Goal: Task Accomplishment & Management: Use online tool/utility

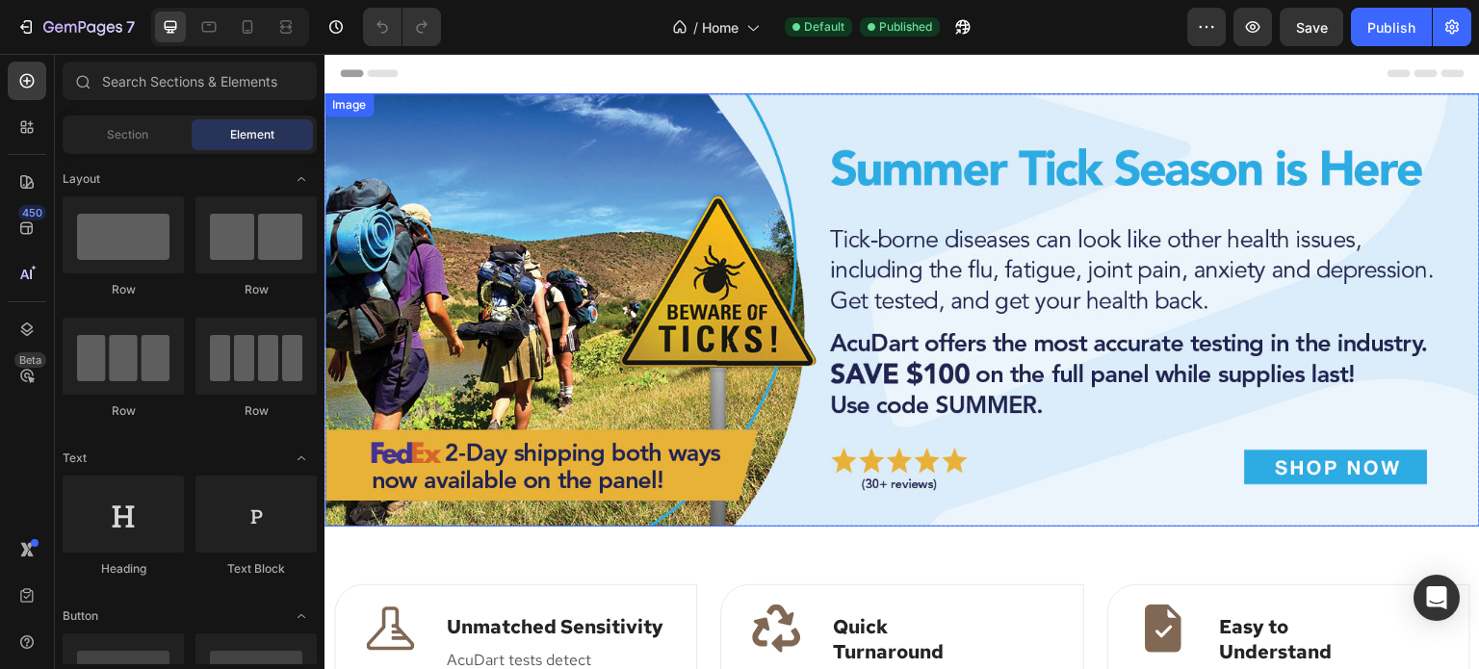
click at [933, 216] on img at bounding box center [903, 309] width 1156 height 433
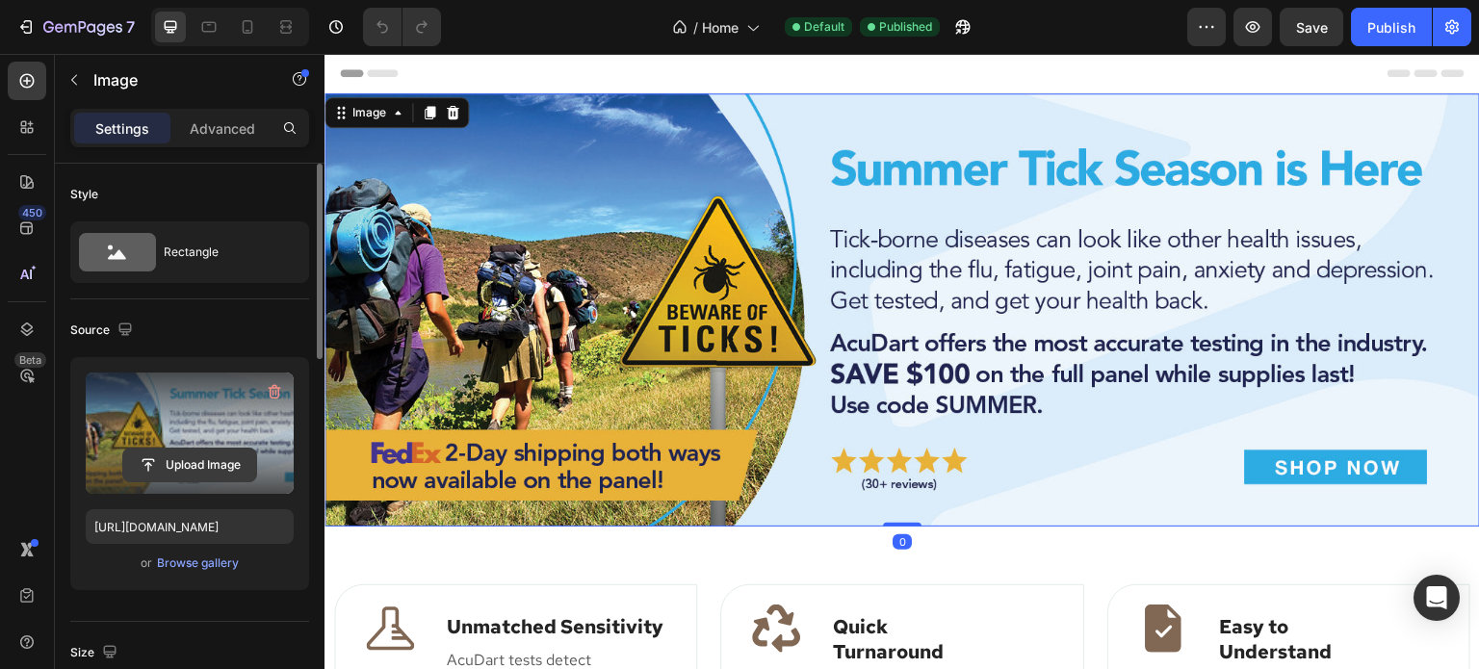
click at [194, 469] on input "file" at bounding box center [189, 465] width 133 height 33
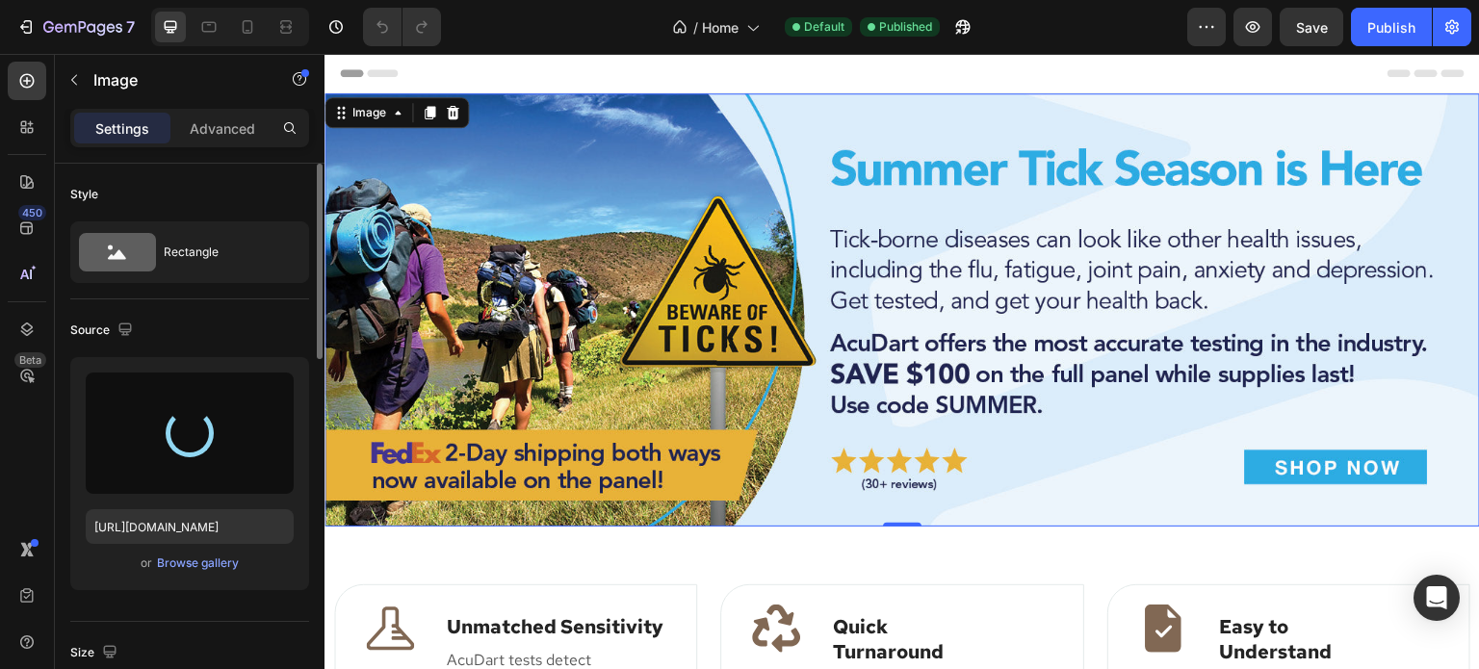
type input "https://cdn.shopify.com/s/files/1/0832/3792/9252/files/gempages_484825223535789…"
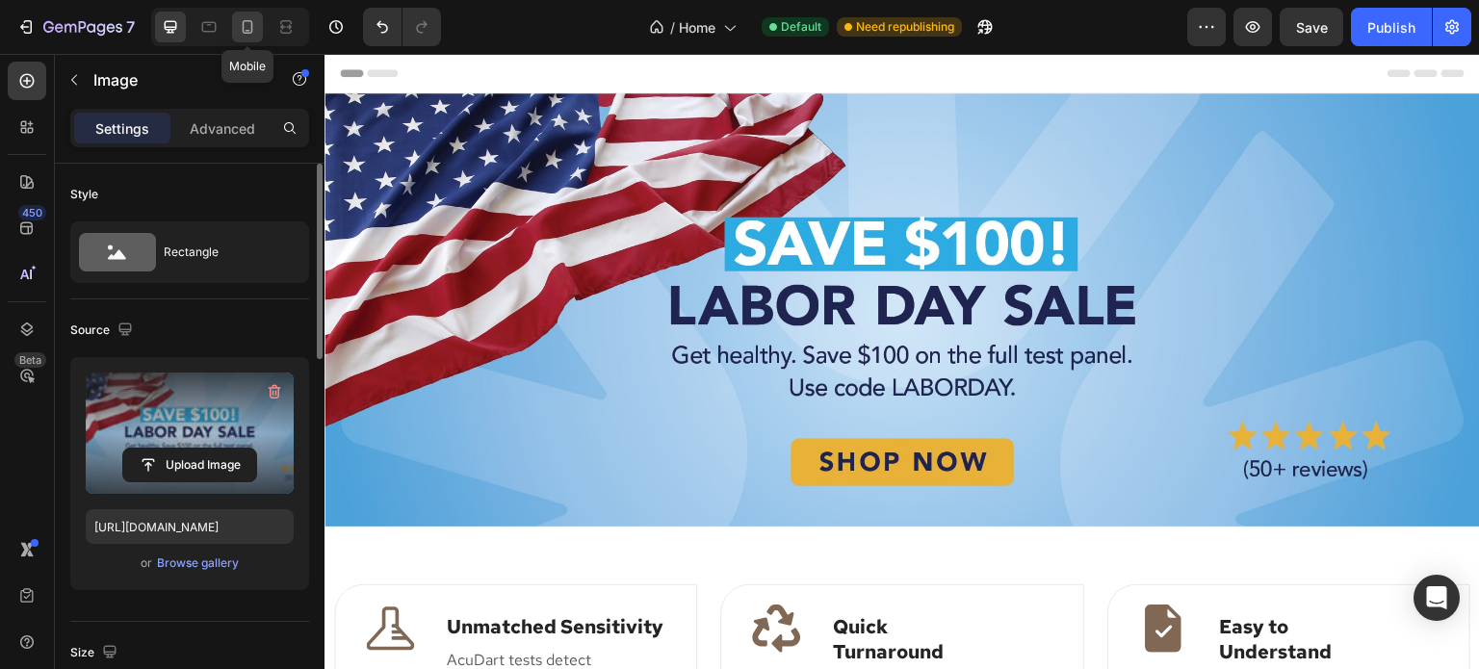
click at [243, 38] on div at bounding box center [247, 27] width 31 height 31
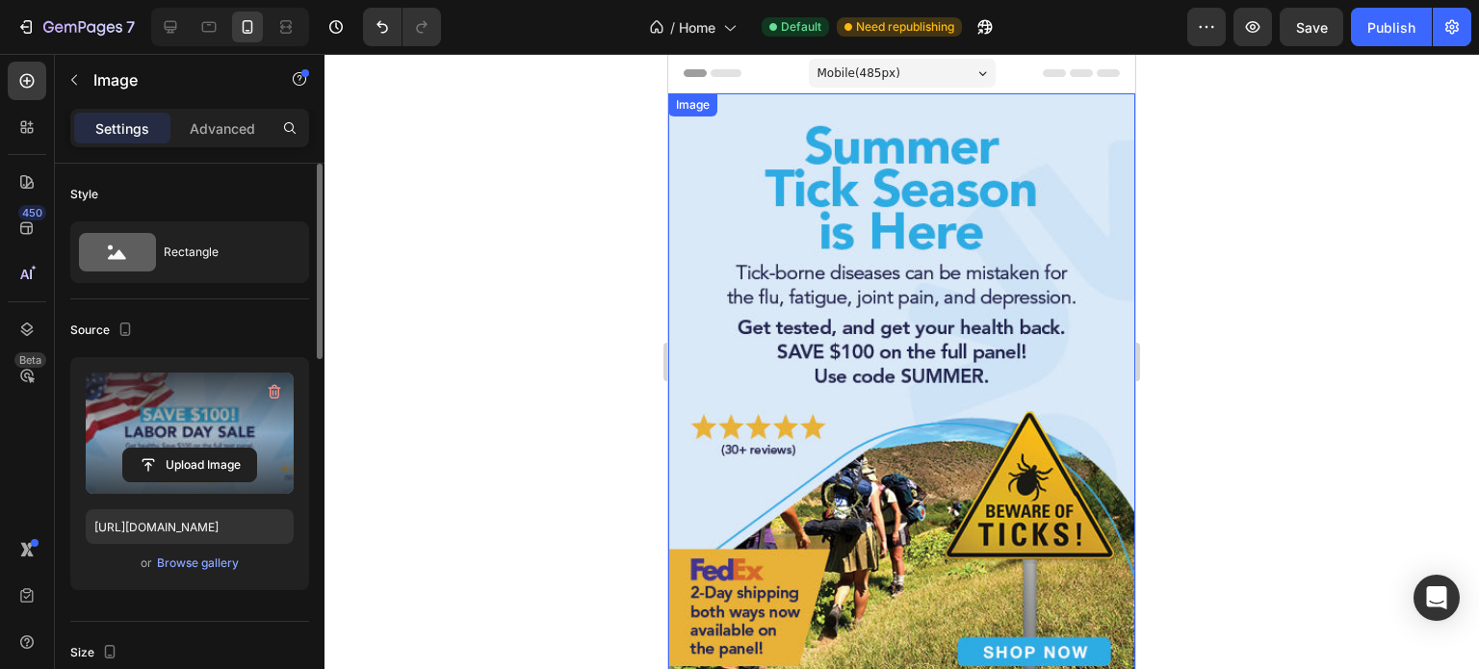
click at [923, 226] on img at bounding box center [901, 398] width 467 height 610
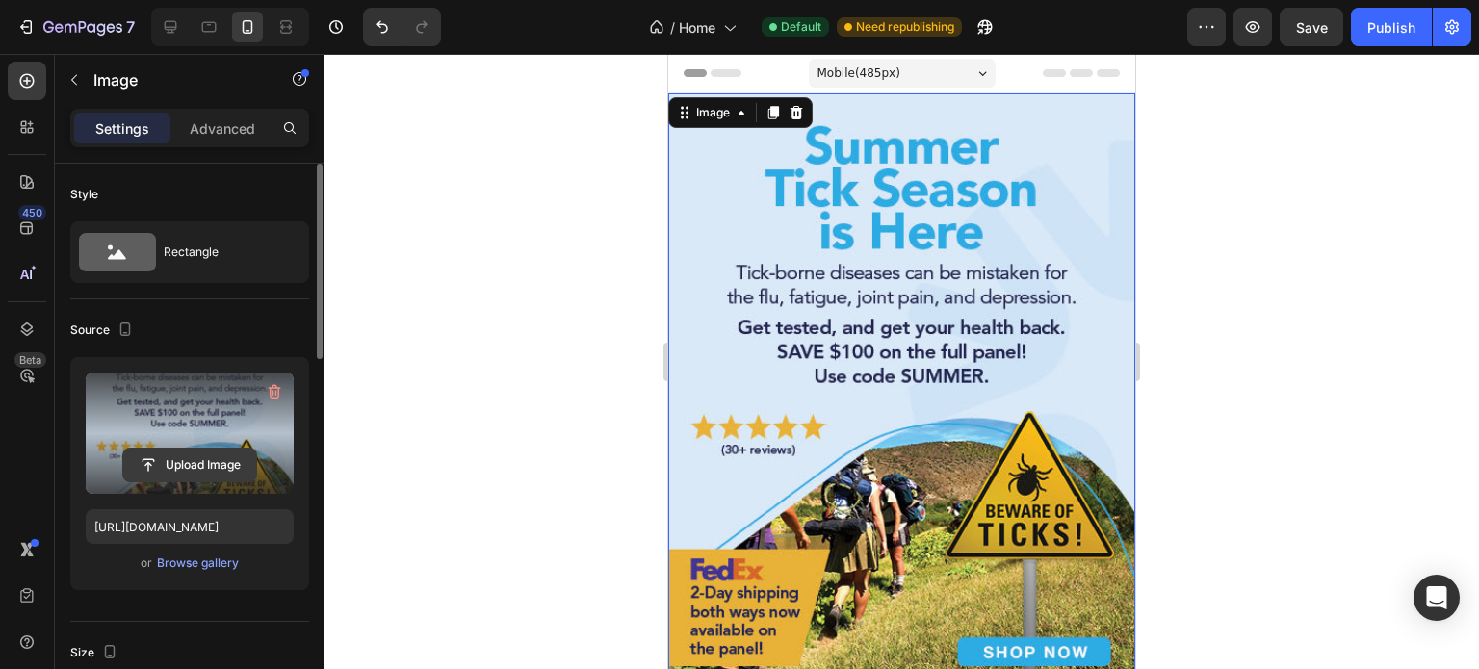
click at [177, 464] on input "file" at bounding box center [189, 465] width 133 height 33
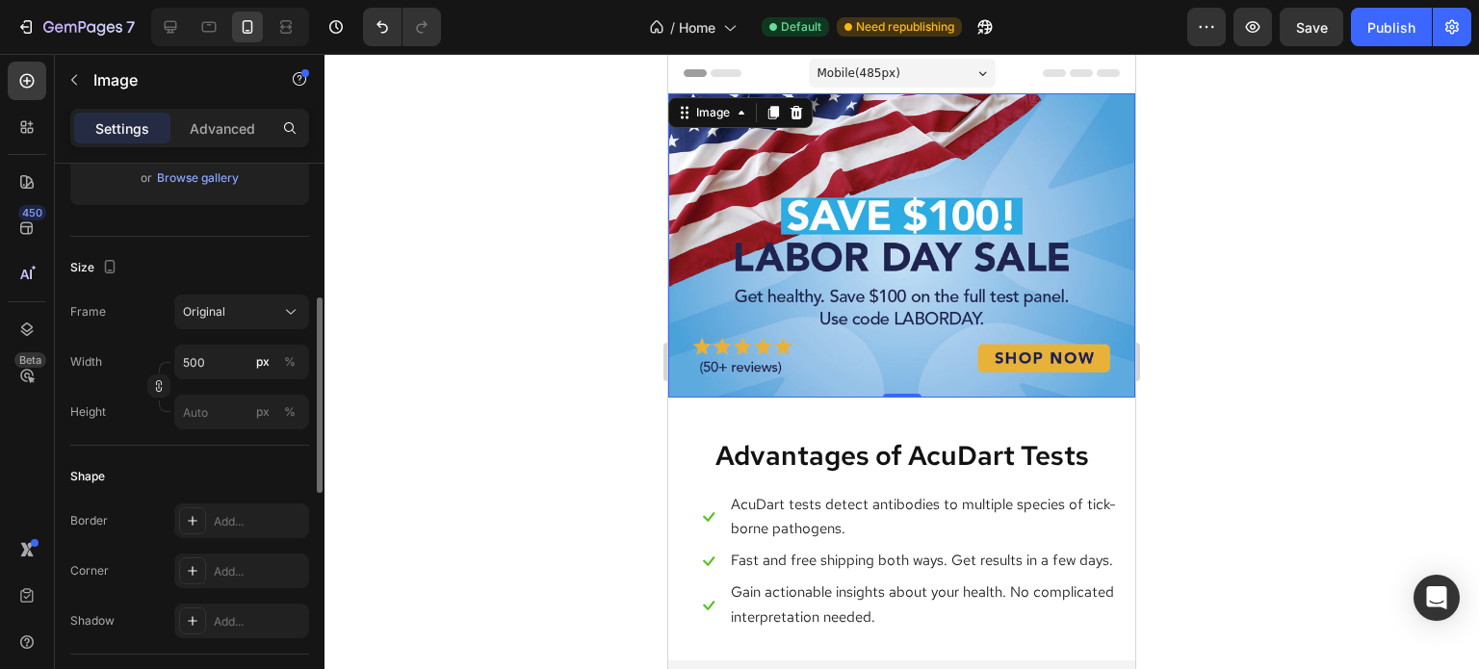
scroll to position [674, 0]
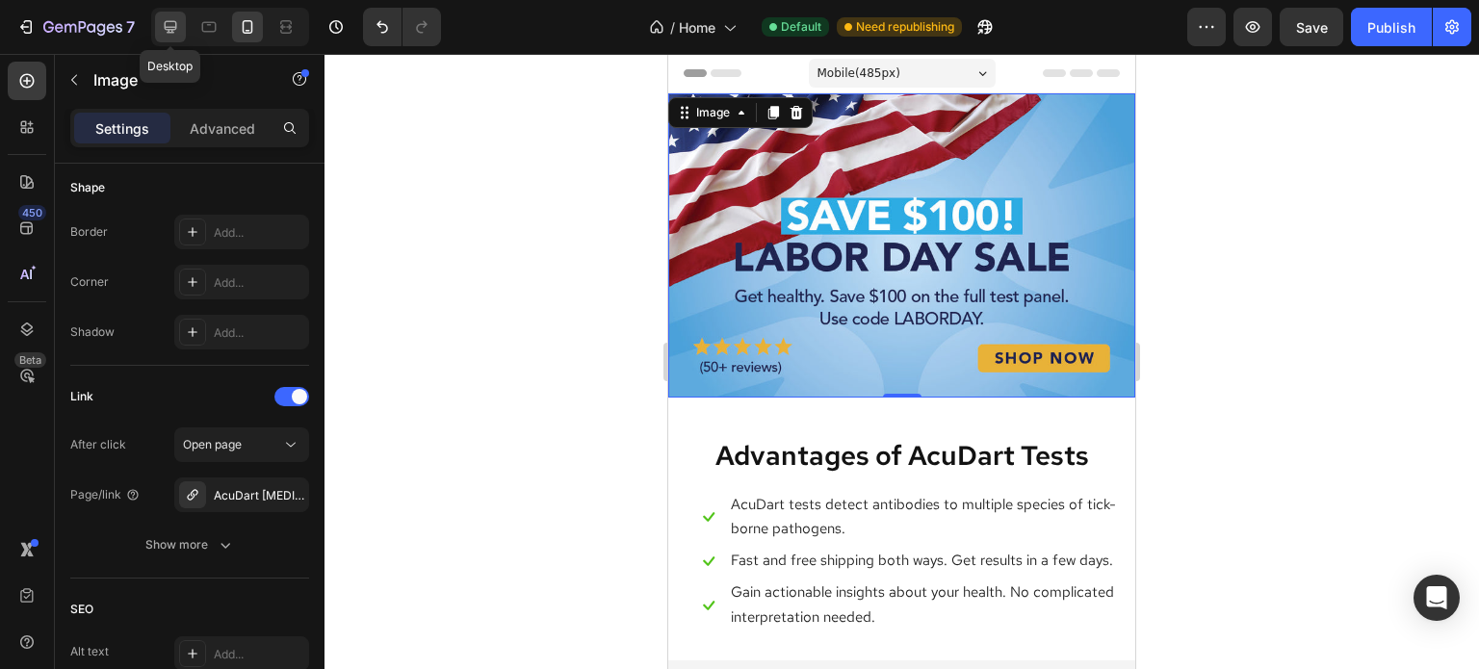
click at [172, 28] on icon at bounding box center [170, 26] width 19 height 19
type input "https://ucarecdn.com/ee6d5074-1640-4cc7-8933-47c8589c3dee/-/format/auto/"
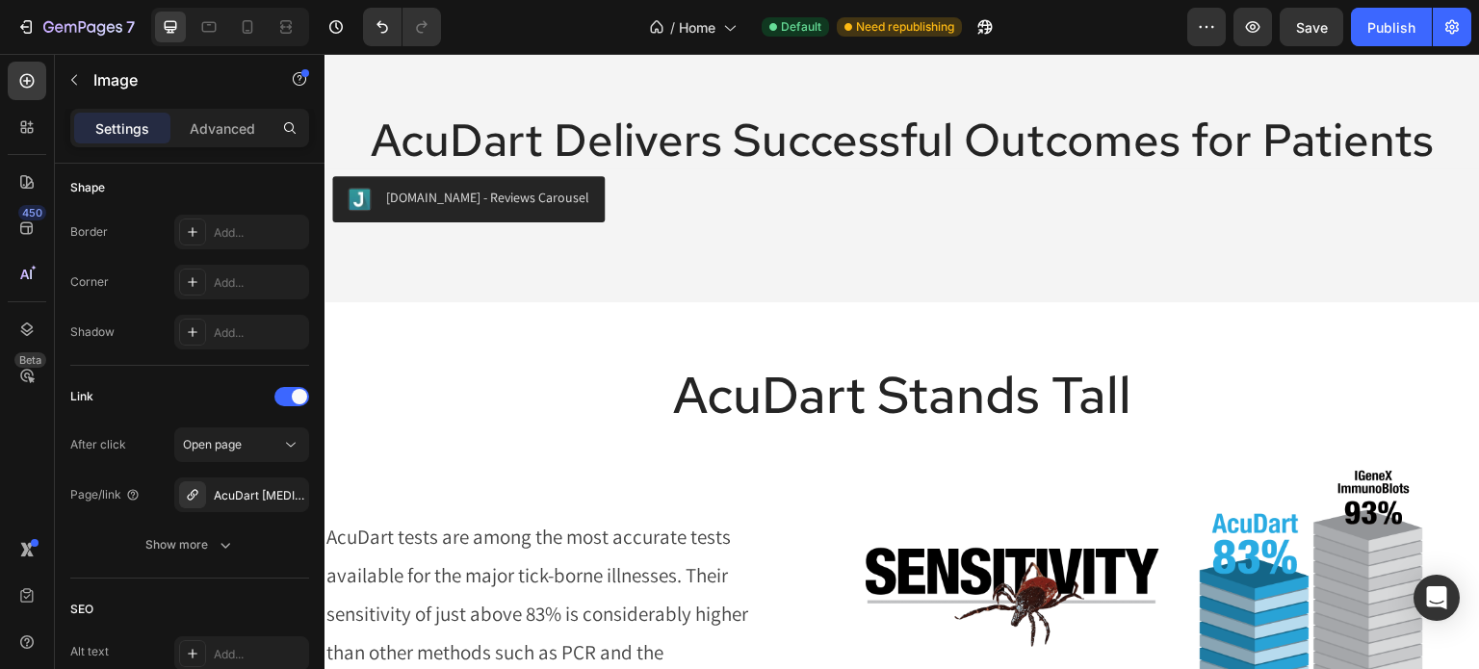
scroll to position [674, 0]
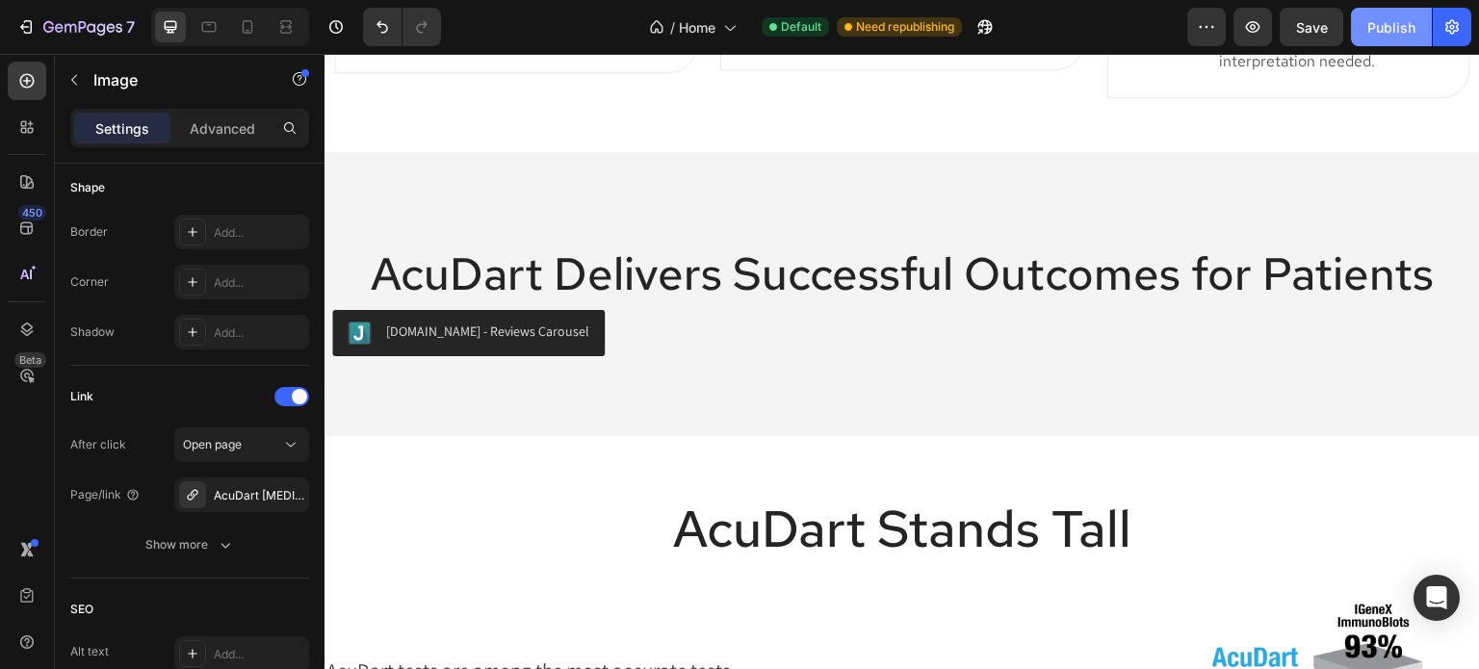
click at [1398, 29] on div "Publish" at bounding box center [1391, 27] width 48 height 20
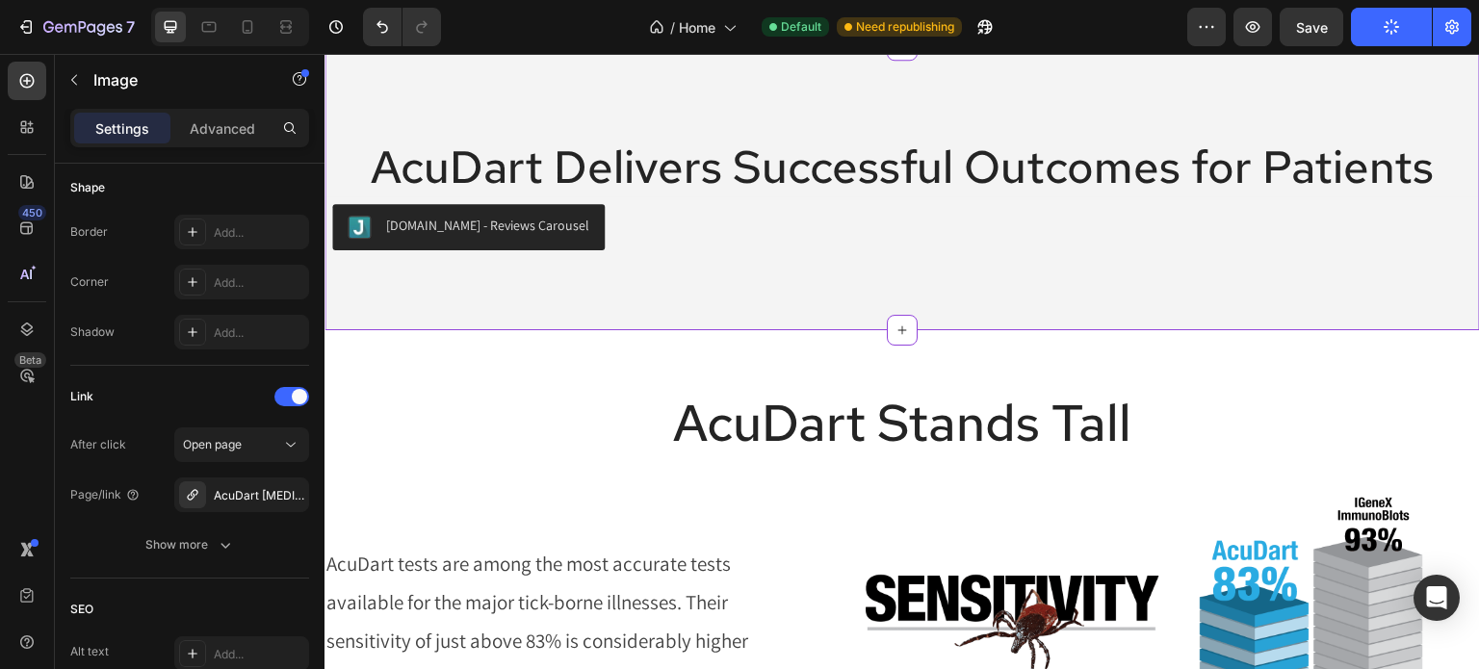
scroll to position [0, 0]
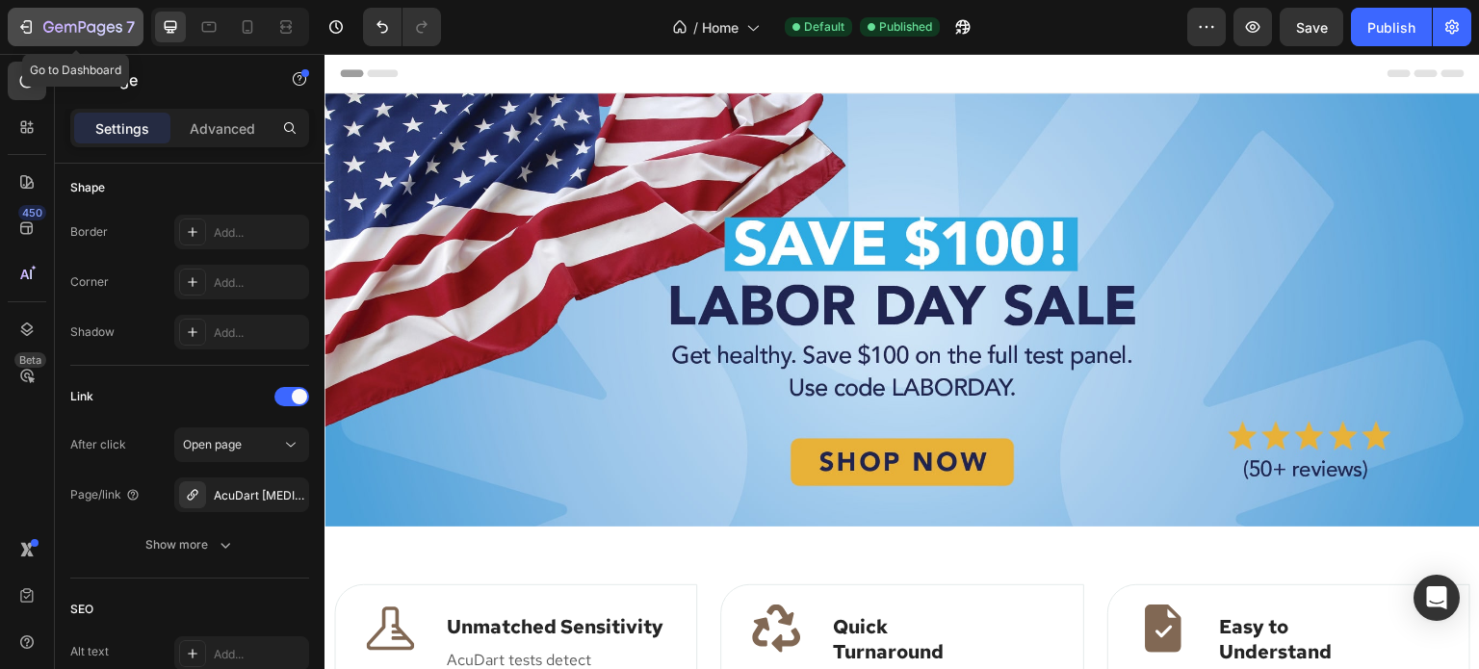
click at [32, 26] on icon "button" at bounding box center [25, 26] width 19 height 19
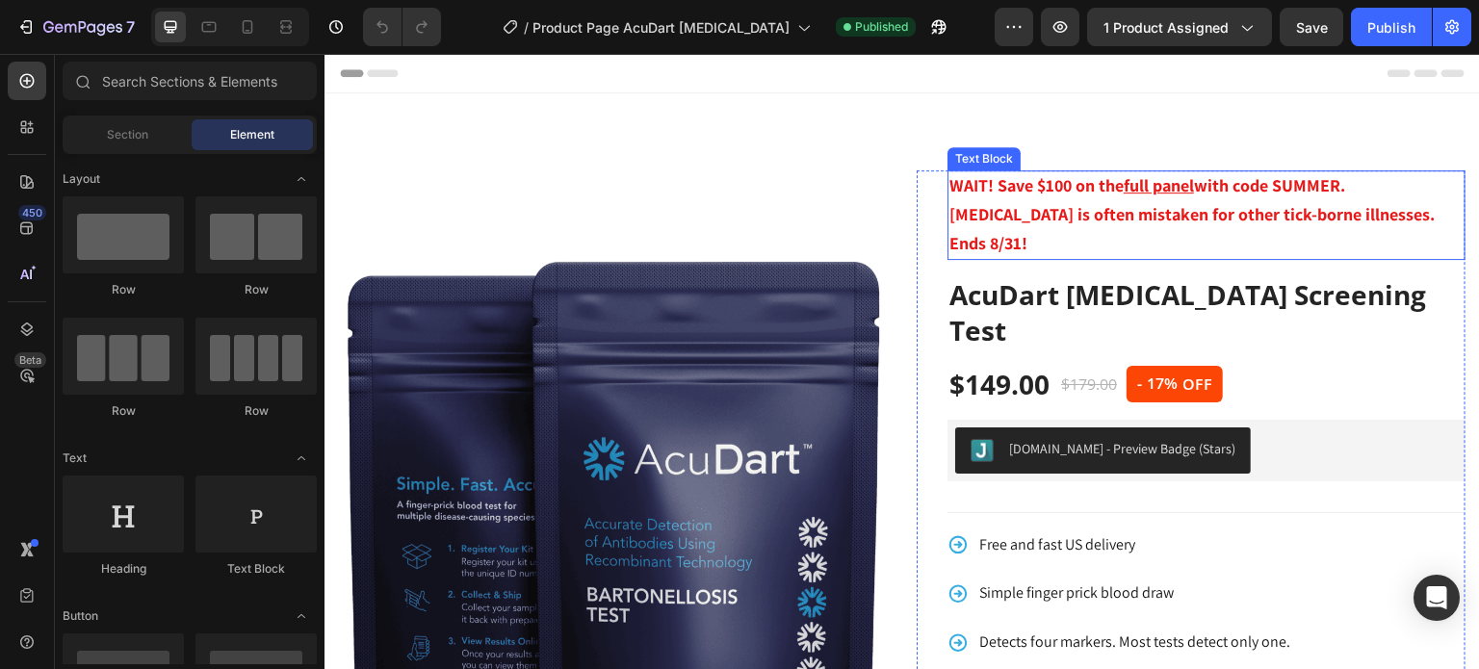
click at [1112, 187] on strong "WAIT! Save $100 on the" at bounding box center [1036, 185] width 174 height 22
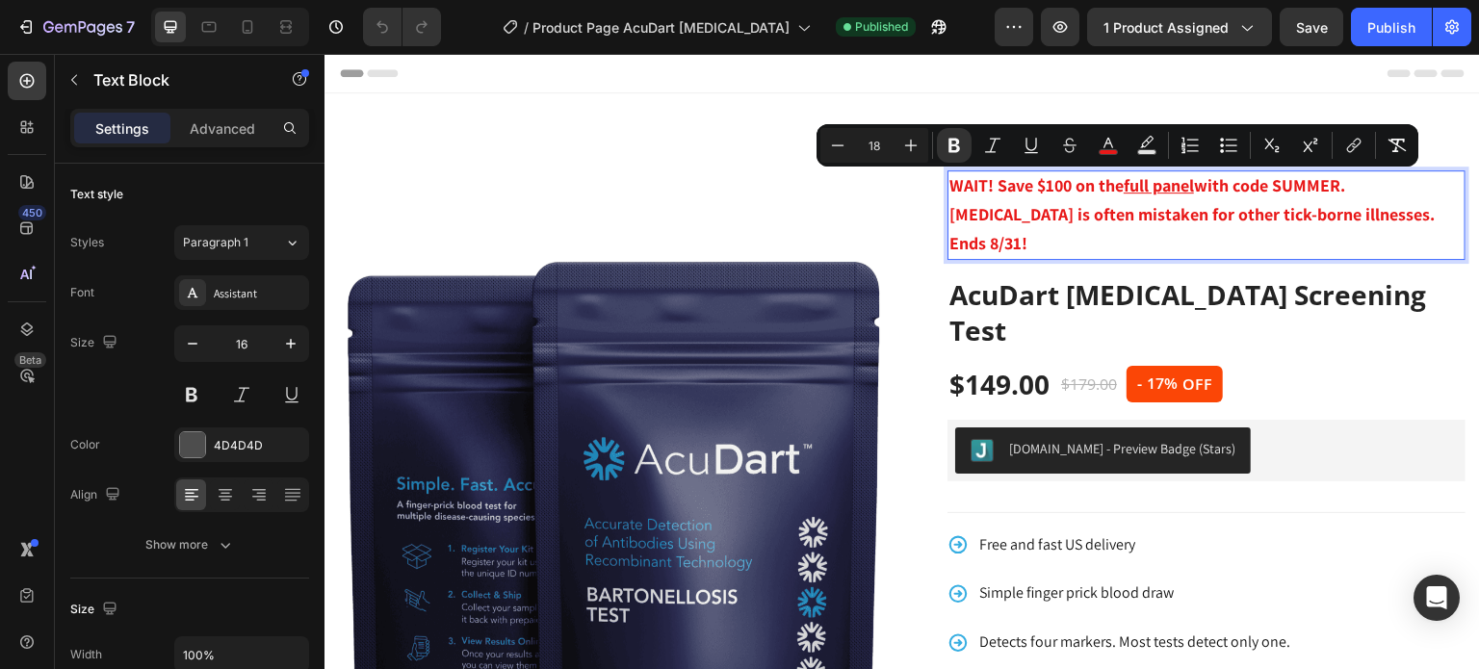
click at [1276, 182] on strong "with code SUMMER. Bartonellosis is often mistaken for other tick-borne illnesse…" at bounding box center [1191, 214] width 485 height 80
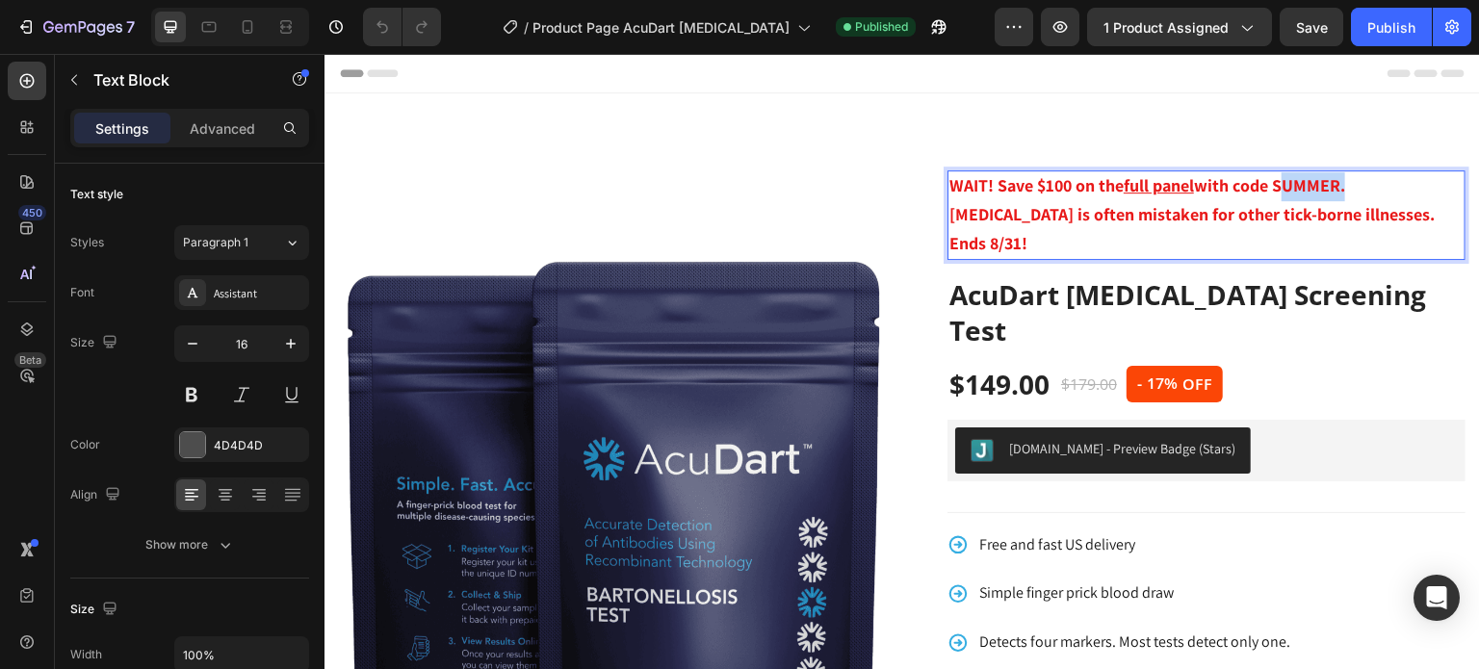
click at [1276, 182] on strong "with code SUMMER. Bartonellosis is often mistaken for other tick-borne illnesse…" at bounding box center [1191, 214] width 485 height 80
click at [974, 246] on strong "with code LABORDAY. Bartonellosis is often mistaken for other tick-borne illnes…" at bounding box center [1191, 214] width 485 height 80
click at [1390, 34] on div "Publish" at bounding box center [1391, 27] width 48 height 20
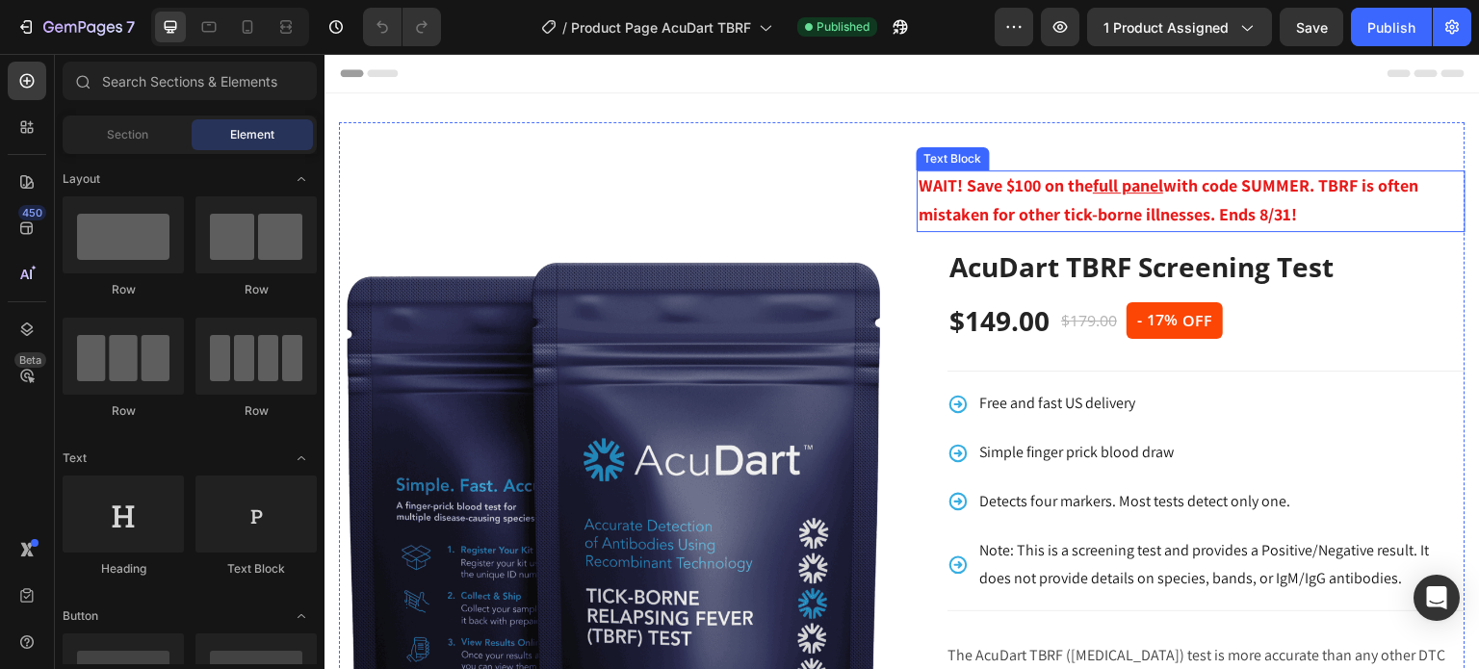
click at [1248, 195] on strong "with code SUMMER. TBRF is often mistaken for other tick-borne illnesses. Ends 8…" at bounding box center [1169, 199] width 500 height 51
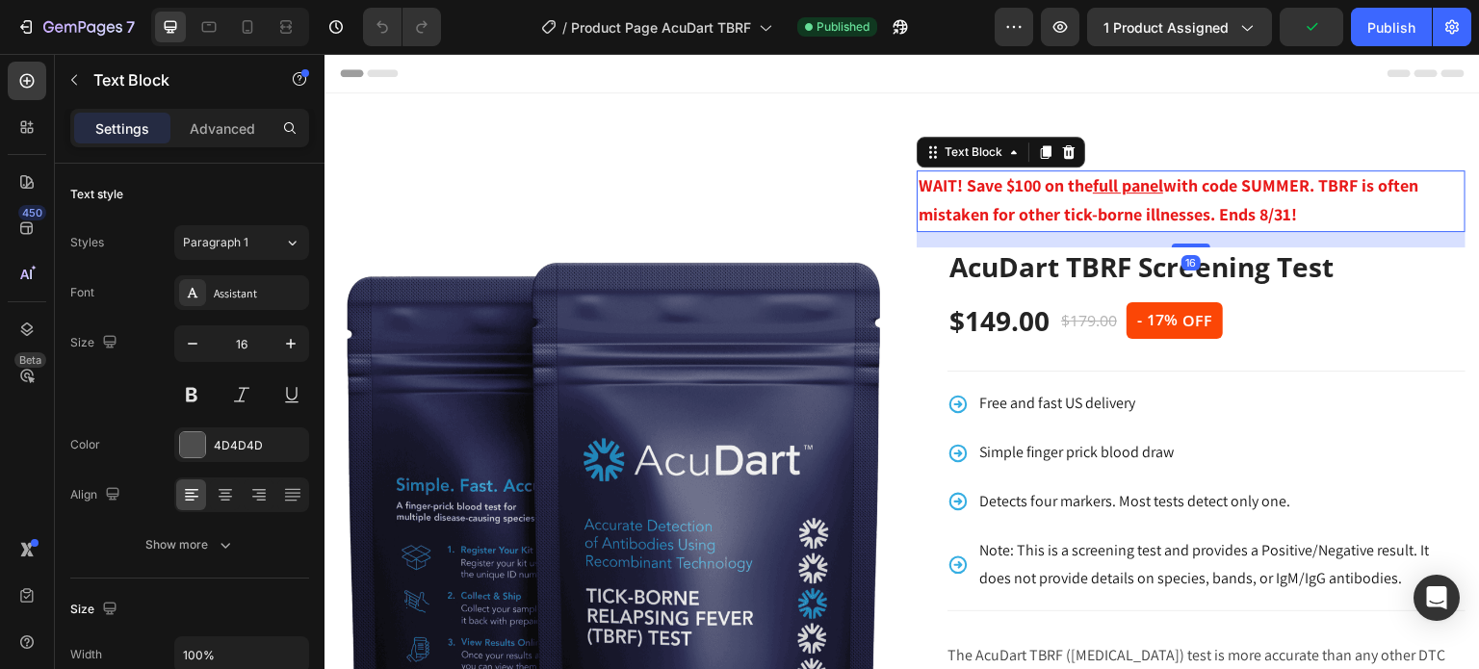
click at [1266, 190] on strong "with code SUMMER. TBRF is often mistaken for other tick-borne illnesses. Ends 8…" at bounding box center [1169, 199] width 500 height 51
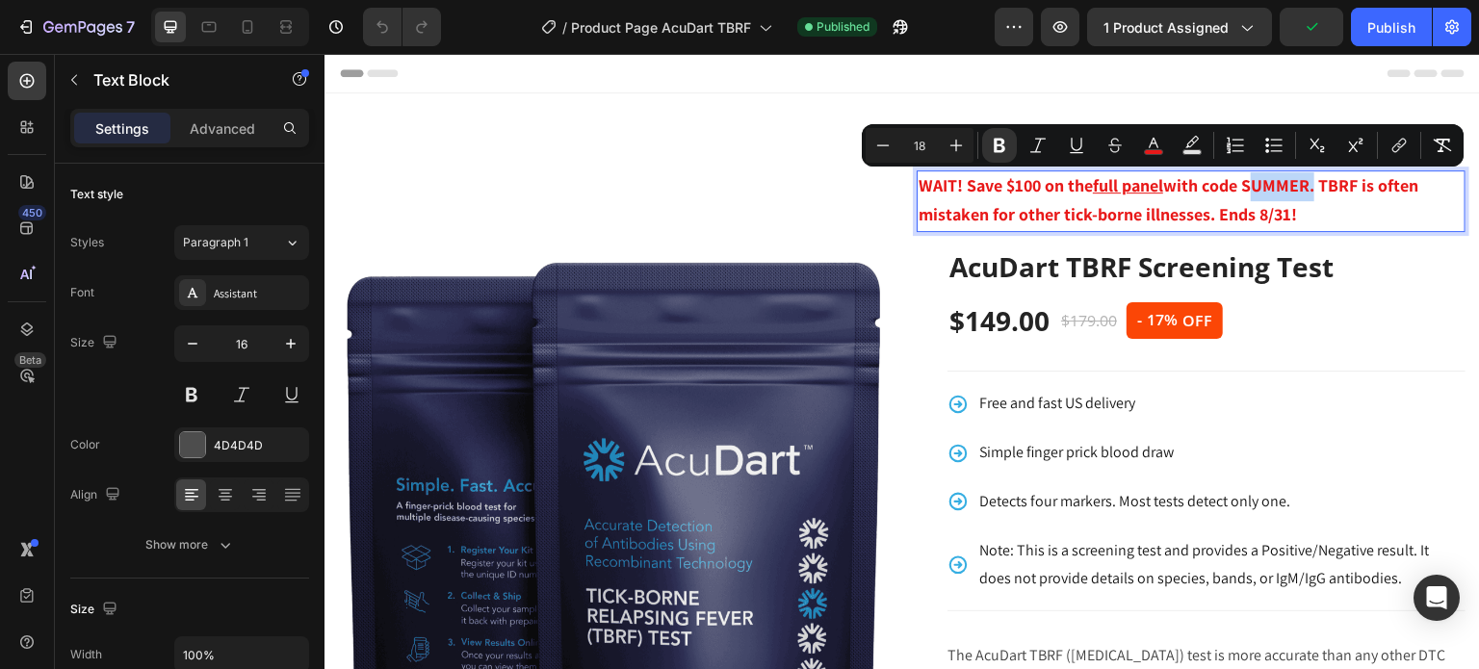
click at [1283, 186] on strong "with code SUMMER. TBRF is often mistaken for other tick-borne illnesses. Ends 8…" at bounding box center [1169, 199] width 500 height 51
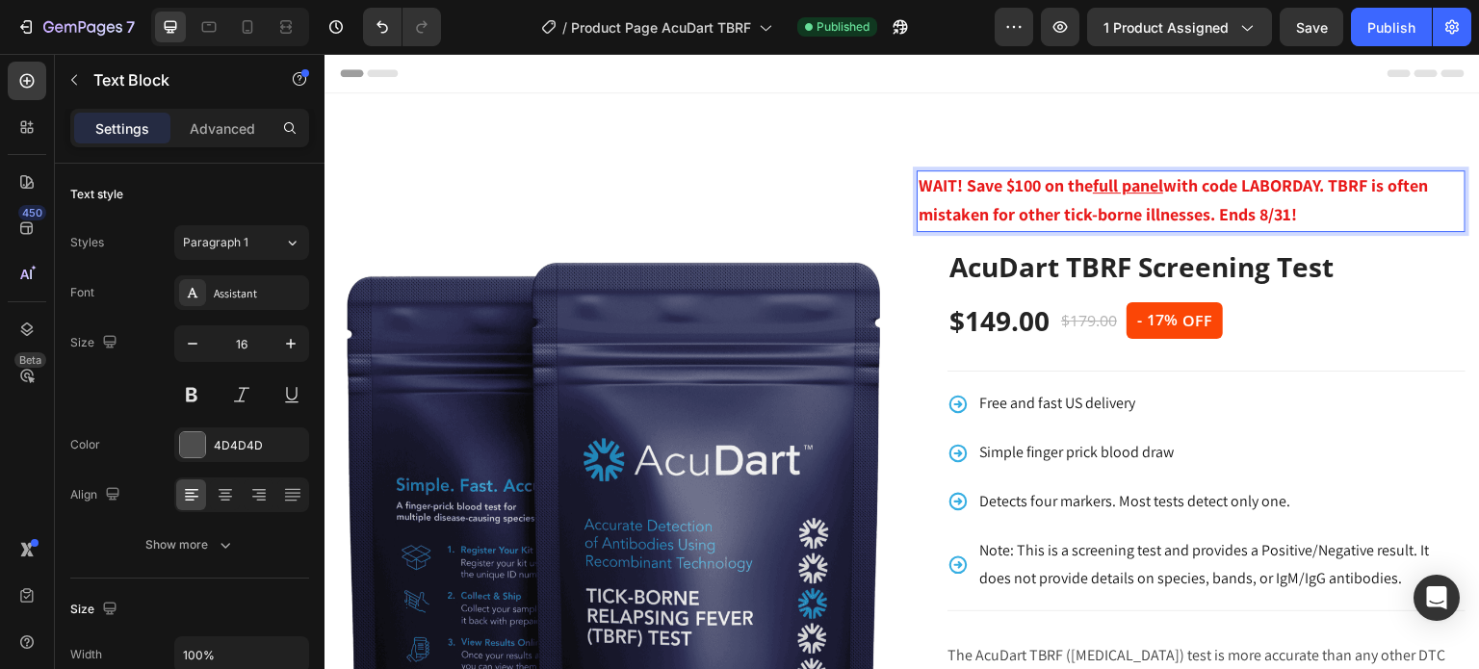
click at [1279, 212] on strong "with code LABORDAY. TBRF is often mistaken for other tick-borne illnesses. Ends…" at bounding box center [1173, 199] width 509 height 51
click at [1381, 29] on div "Publish" at bounding box center [1391, 27] width 48 height 20
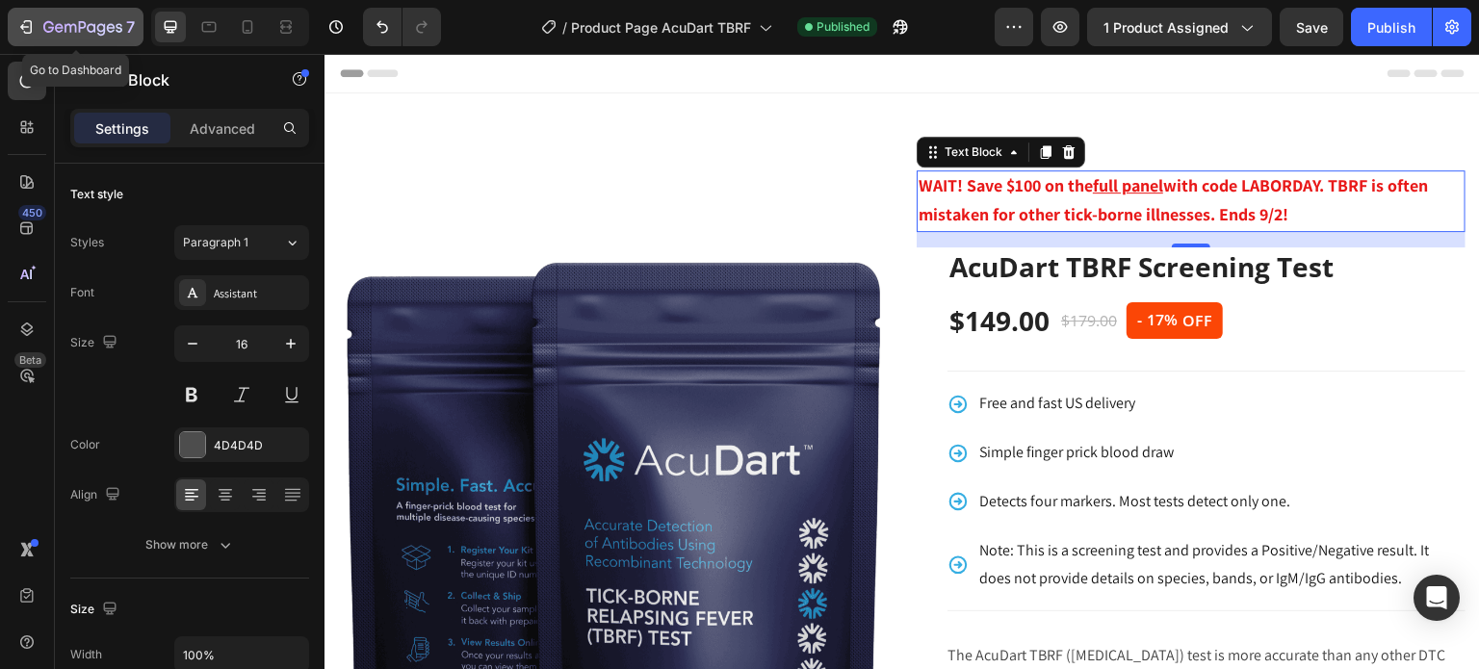
click at [81, 33] on icon "button" at bounding box center [82, 28] width 79 height 16
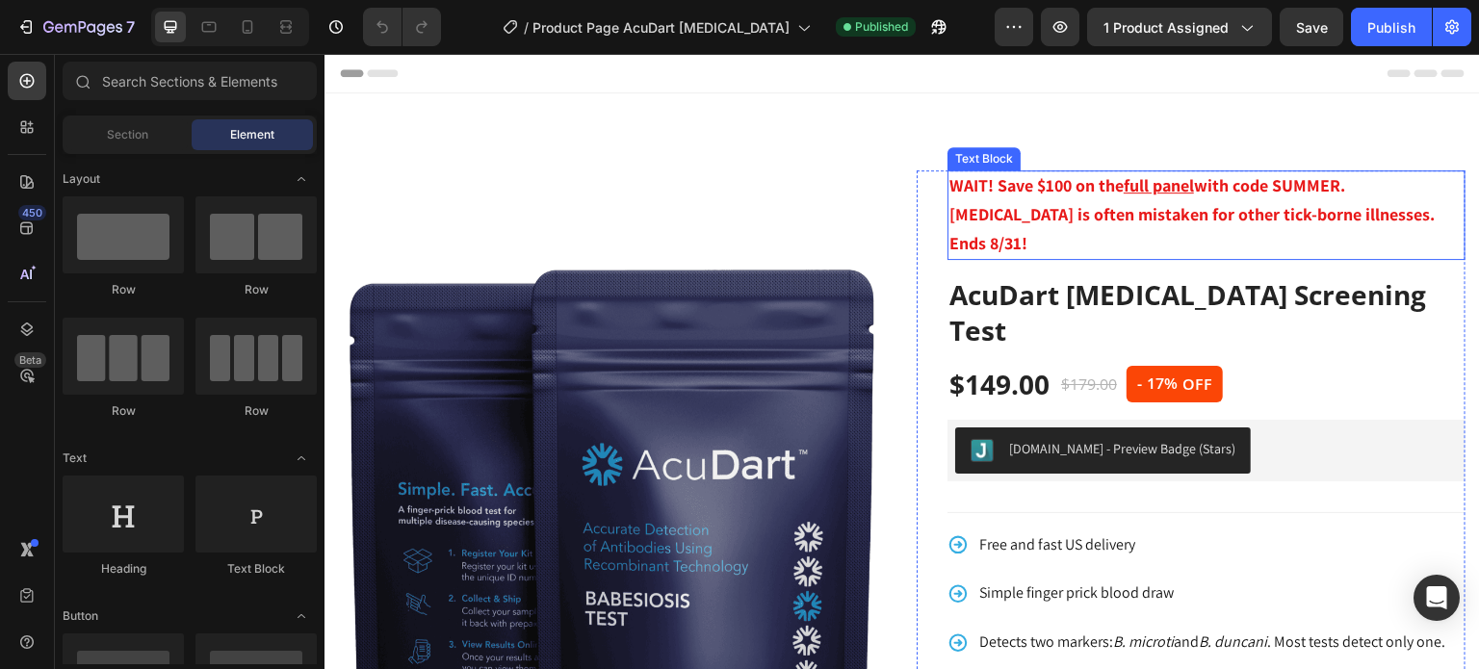
click at [1149, 196] on u "full panel" at bounding box center [1159, 185] width 70 height 22
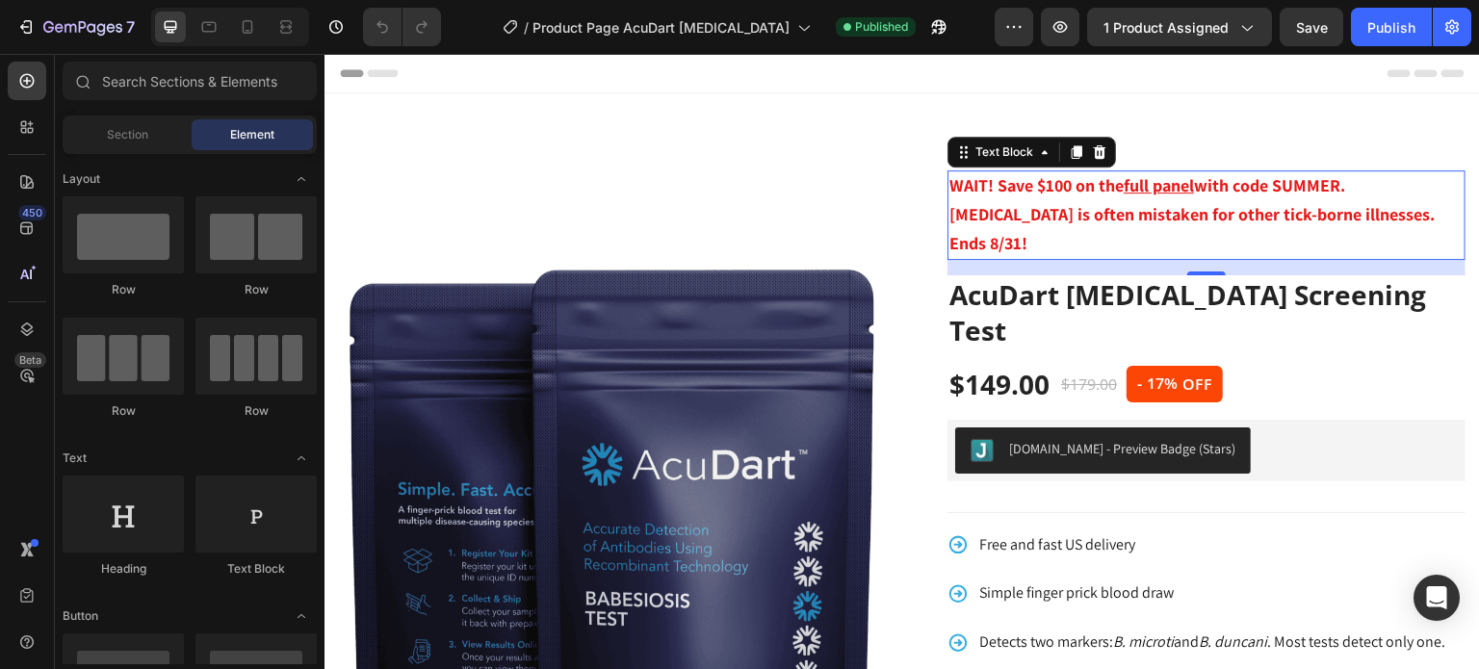
click at [1149, 196] on u "full panel" at bounding box center [1159, 185] width 70 height 22
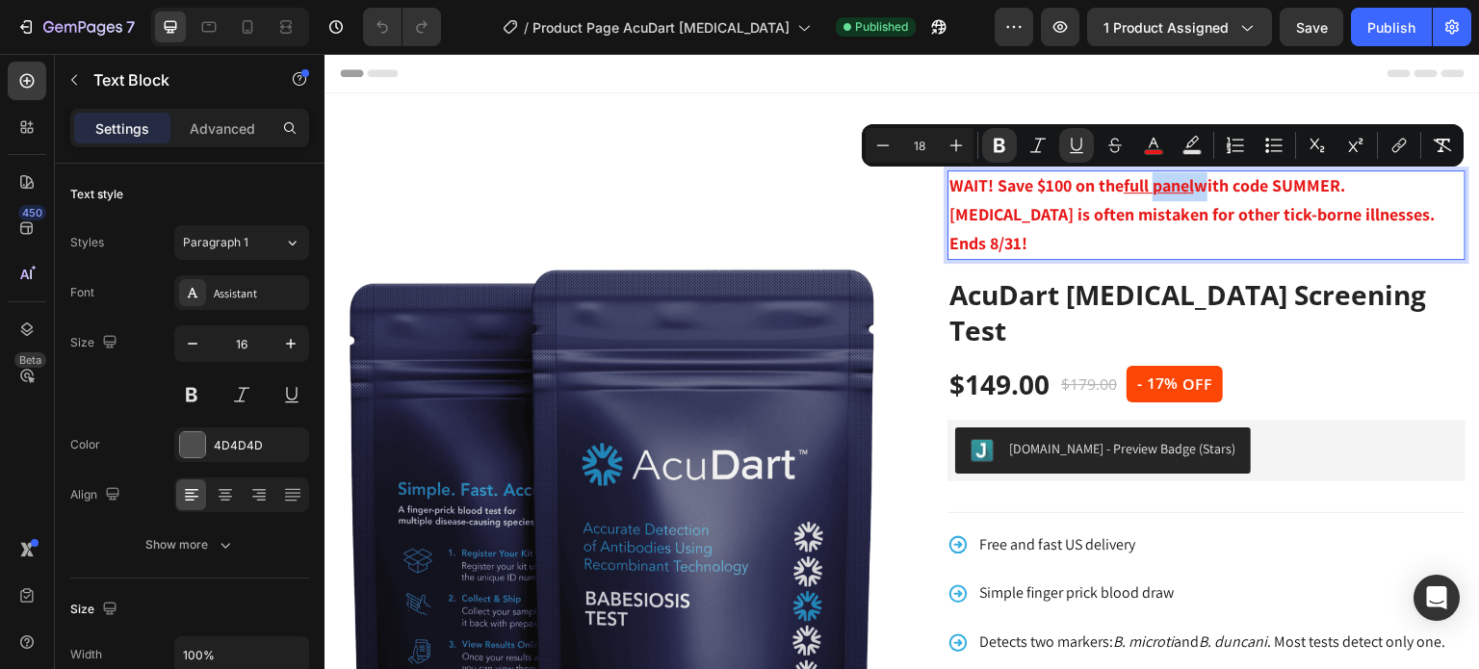
click at [1295, 170] on div "WAIT! Save $100 on the full panel with code SUMMER. Babesiosis is often mistake…" at bounding box center [1207, 215] width 518 height 90
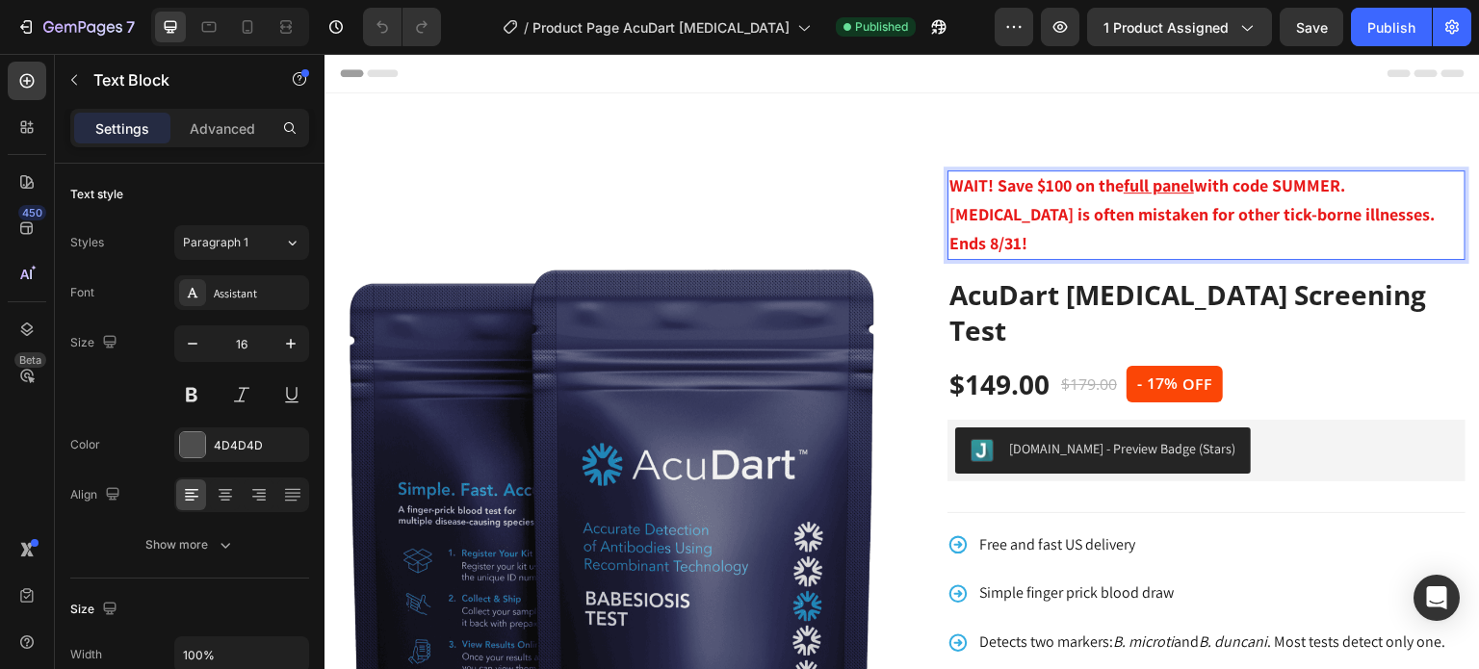
click at [1292, 186] on strong "with code SUMMER. Babesiosis is often mistaken for other tick-borne illnesses. …" at bounding box center [1191, 214] width 485 height 80
click at [1366, 220] on strong "with code LABORDAY. Babesiosis is often mistaken for other tick-borne illnesses…" at bounding box center [1191, 214] width 485 height 80
click at [1379, 23] on div "Publish" at bounding box center [1391, 27] width 48 height 20
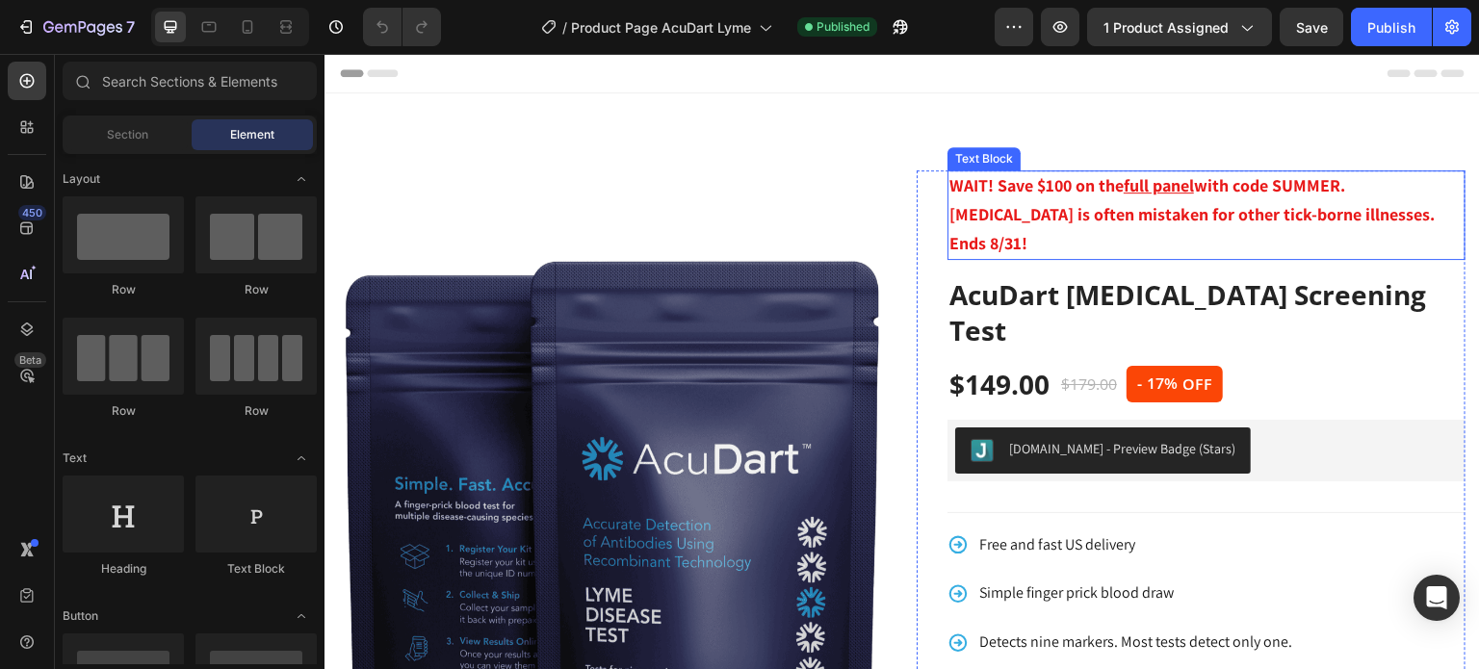
click at [1215, 202] on strong "with code SUMMER. Lyme disease is often mistaken for other tick-borne illnesses…" at bounding box center [1191, 214] width 485 height 80
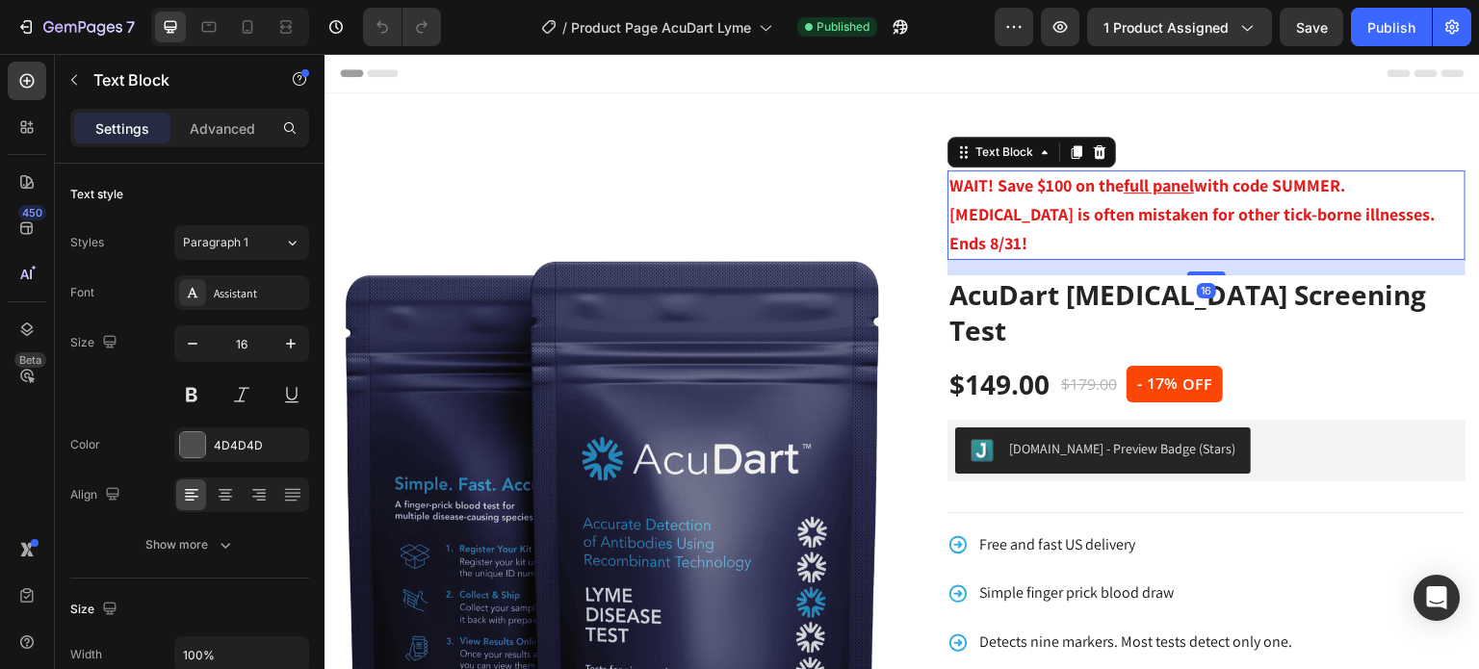
click at [1215, 202] on strong "with code SUMMER. Lyme disease is often mistaken for other tick-borne illnesses…" at bounding box center [1191, 214] width 485 height 80
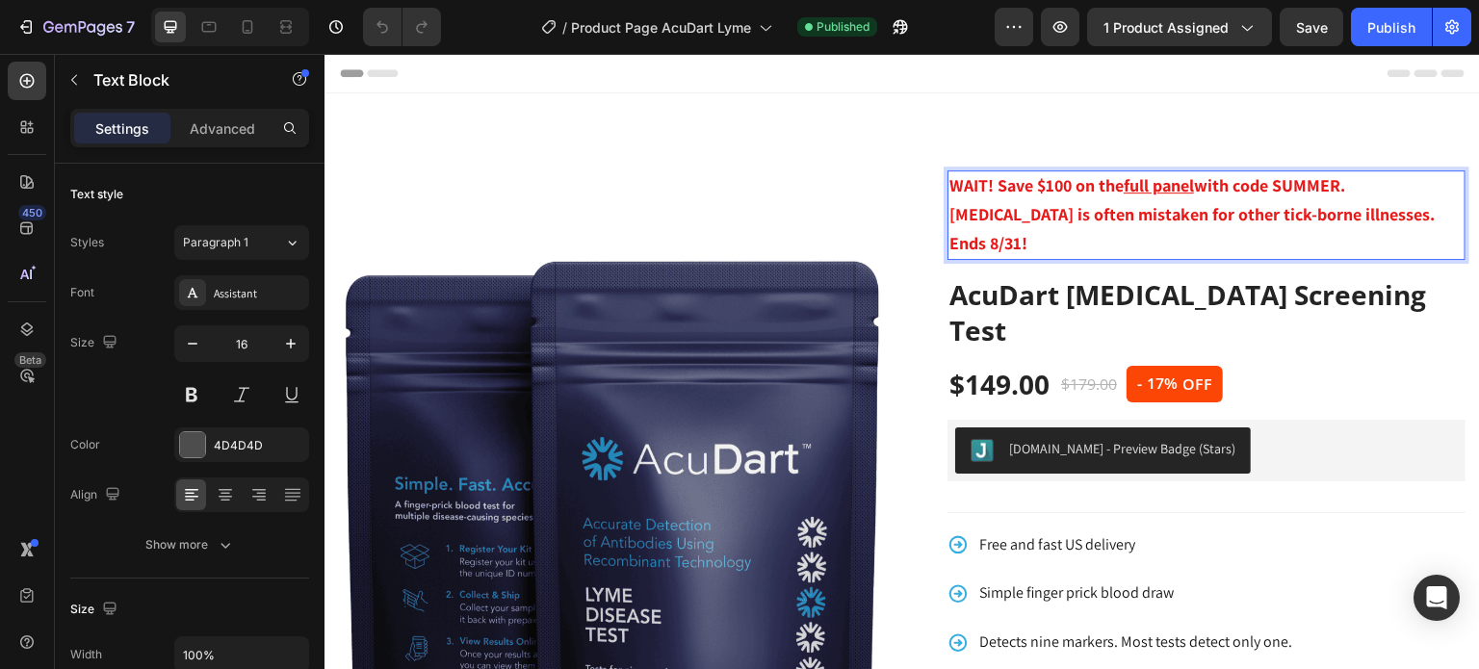
click at [1286, 211] on strong "with code SUMMER. Lyme disease is often mistaken for other tick-borne illnesses…" at bounding box center [1191, 214] width 485 height 80
click at [1292, 178] on strong "with code SUMMER. Lyme disease is often mistaken for other tick-borne illnesses…" at bounding box center [1191, 214] width 485 height 80
click at [1432, 212] on strong "with code LABORDAY. Lyme disease is often mistaken for other tick-borne illness…" at bounding box center [1191, 214] width 485 height 80
click at [1401, 28] on div "Publish" at bounding box center [1391, 27] width 48 height 20
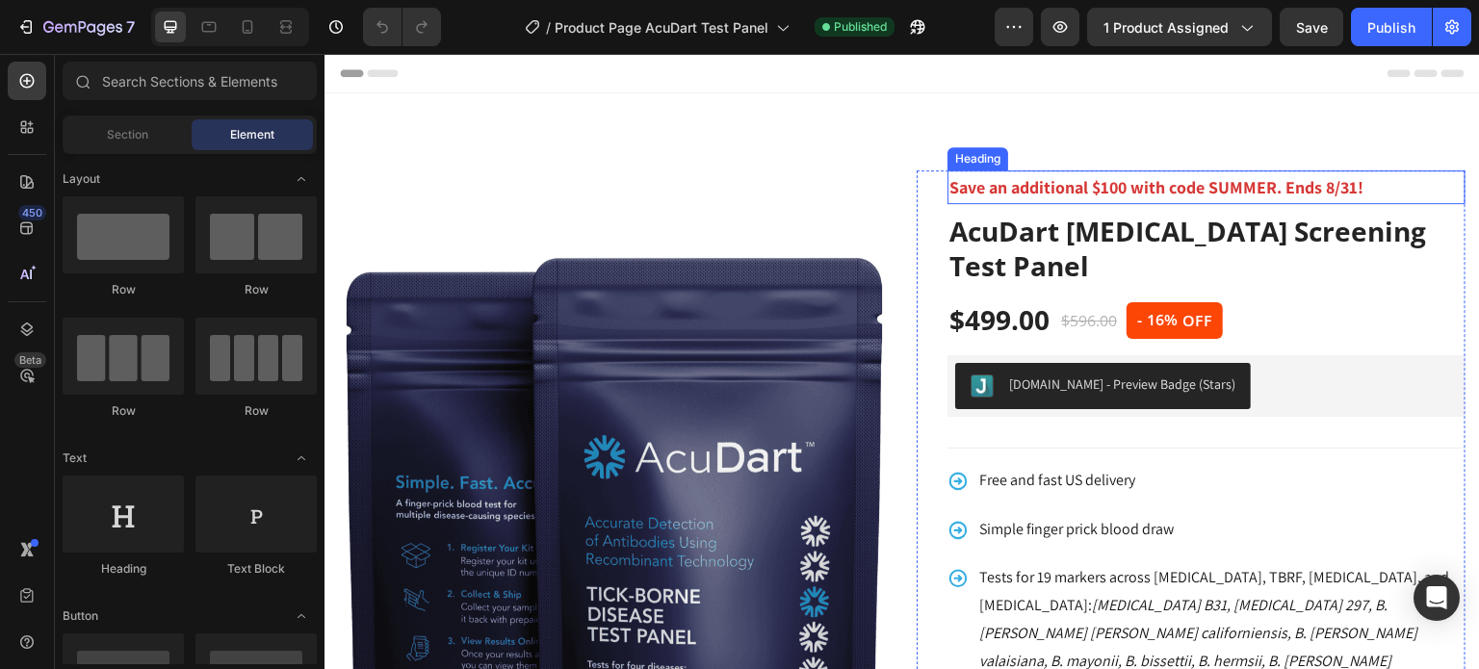
click at [1134, 192] on strong "Save an additional $100 with code SUMMER. Ends 8/31!" at bounding box center [1156, 187] width 414 height 22
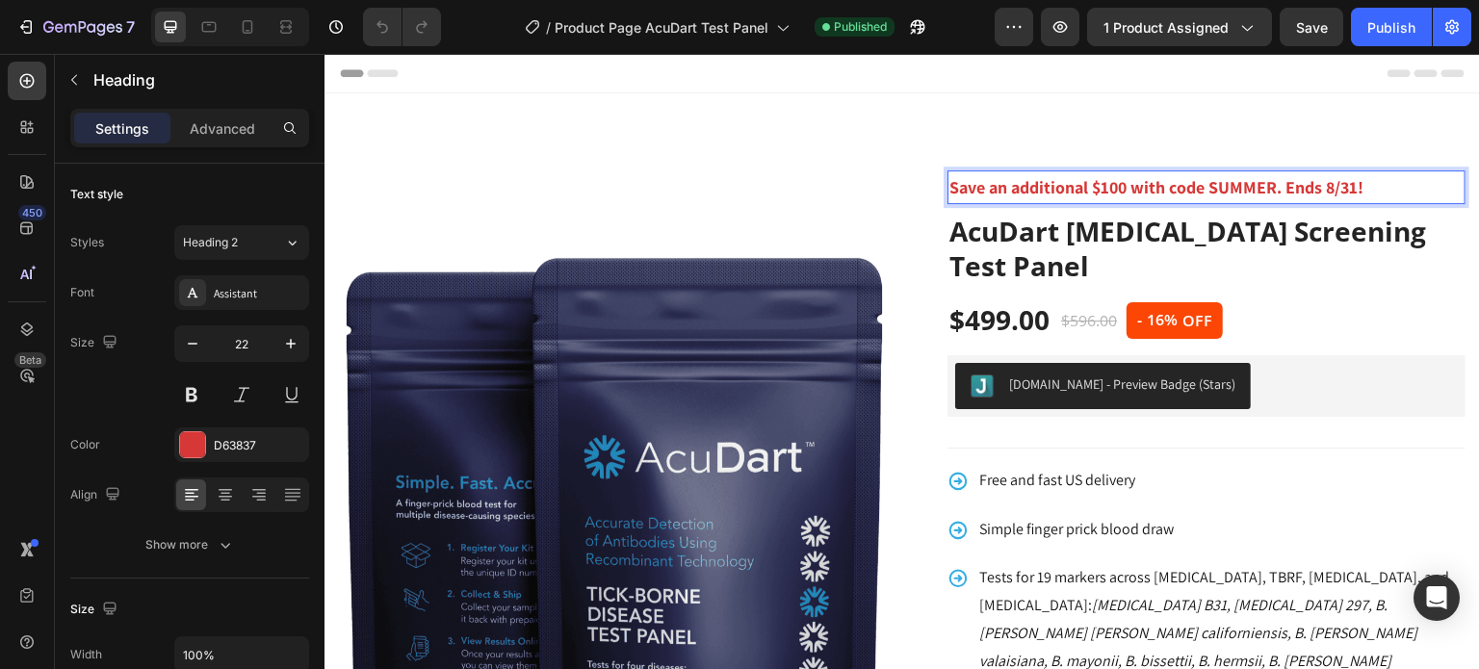
click at [1235, 182] on strong "Save an additional $100 with code SUMMER. Ends 8/31!" at bounding box center [1156, 187] width 414 height 22
click at [1357, 184] on strong "Save an additional $100 with code LABORDAY. Ends 8/31!" at bounding box center [1161, 187] width 424 height 22
click at [1383, 25] on div "Publish" at bounding box center [1391, 27] width 48 height 20
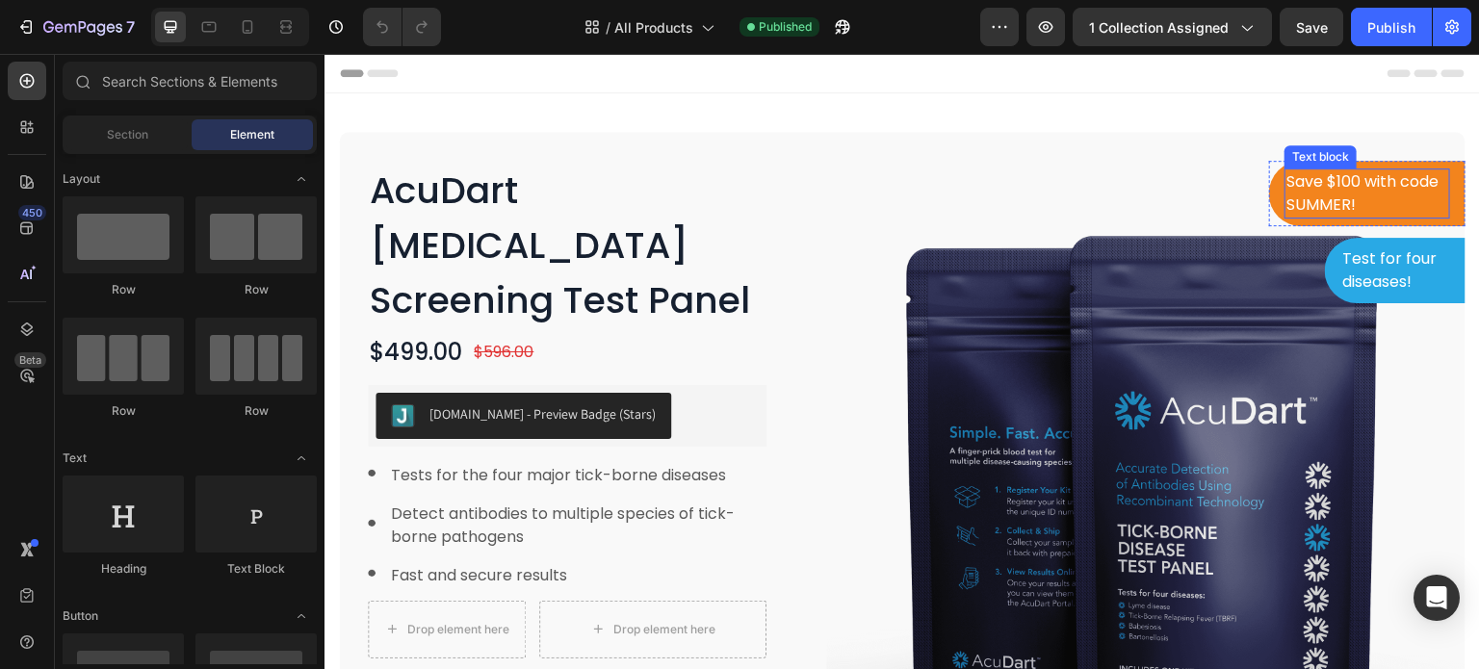
click at [1338, 195] on p "Save $100 with code SUMMER!" at bounding box center [1367, 193] width 162 height 46
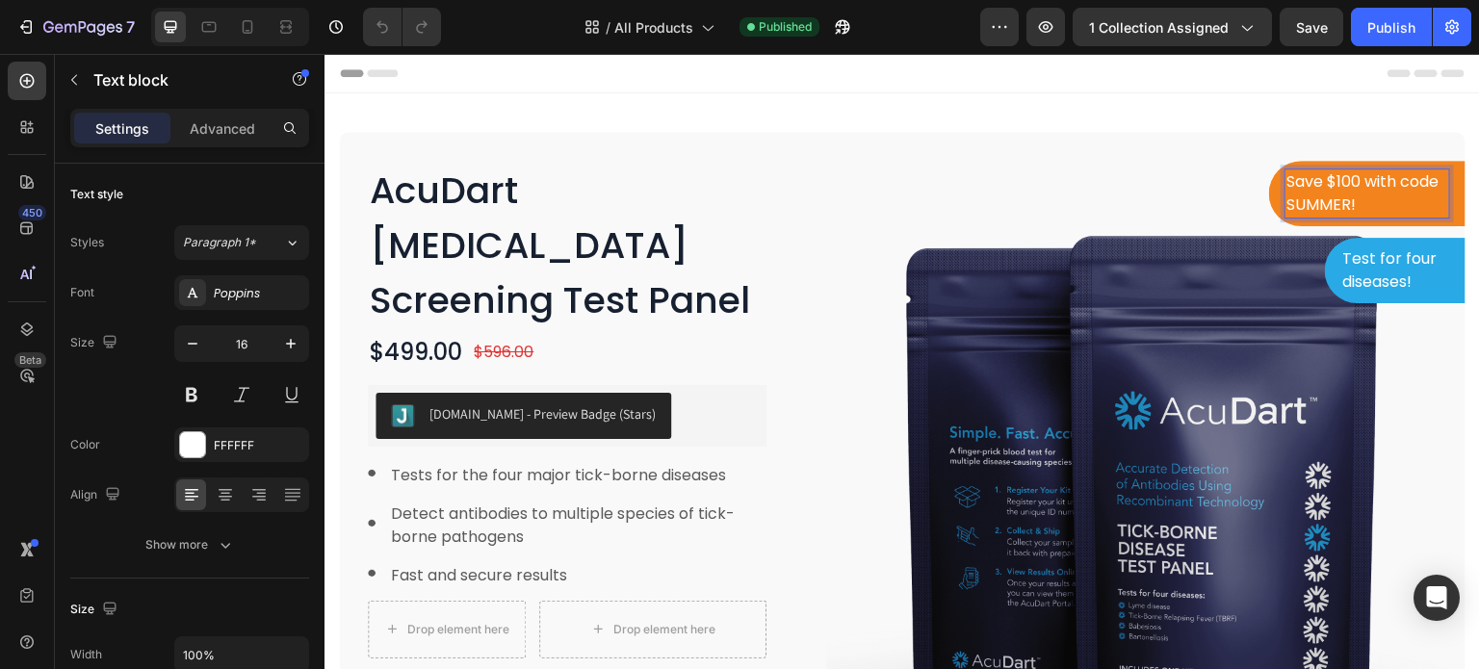
click at [1313, 201] on p "Save $100 with code SUMMER!" at bounding box center [1367, 193] width 162 height 46
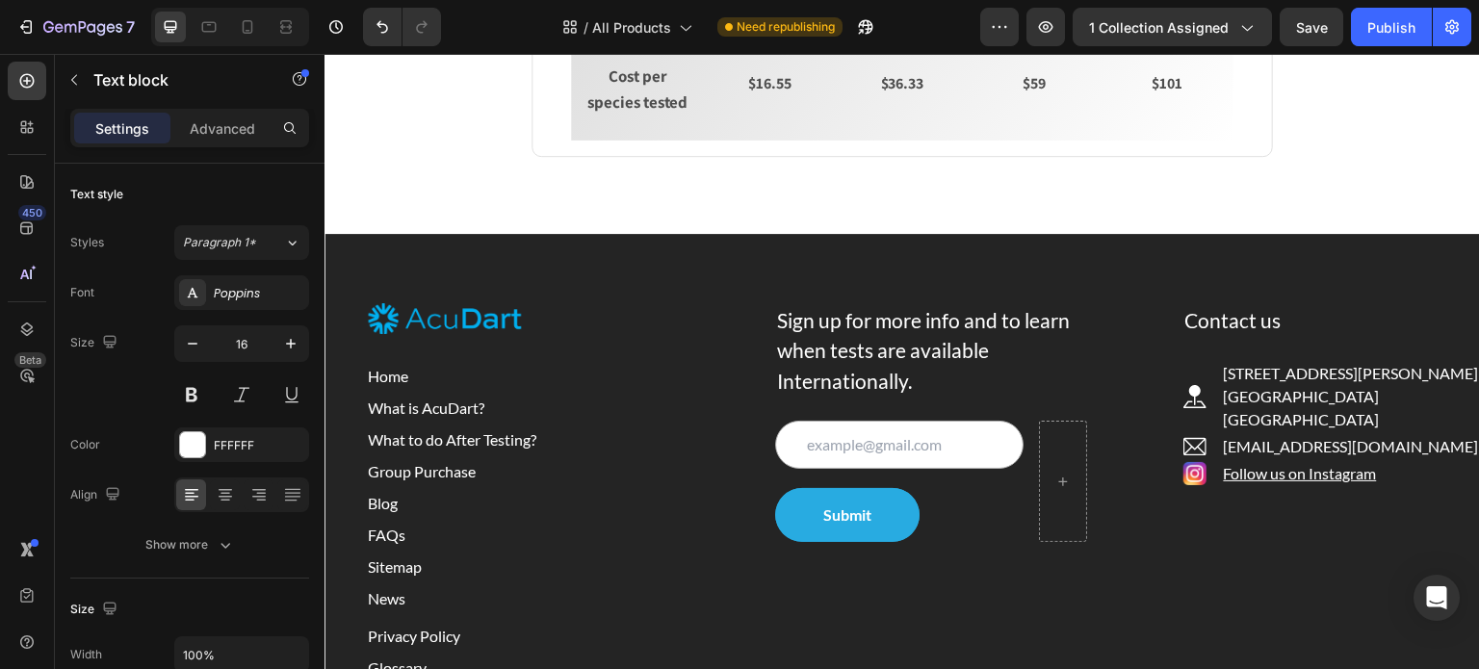
scroll to position [2985, 0]
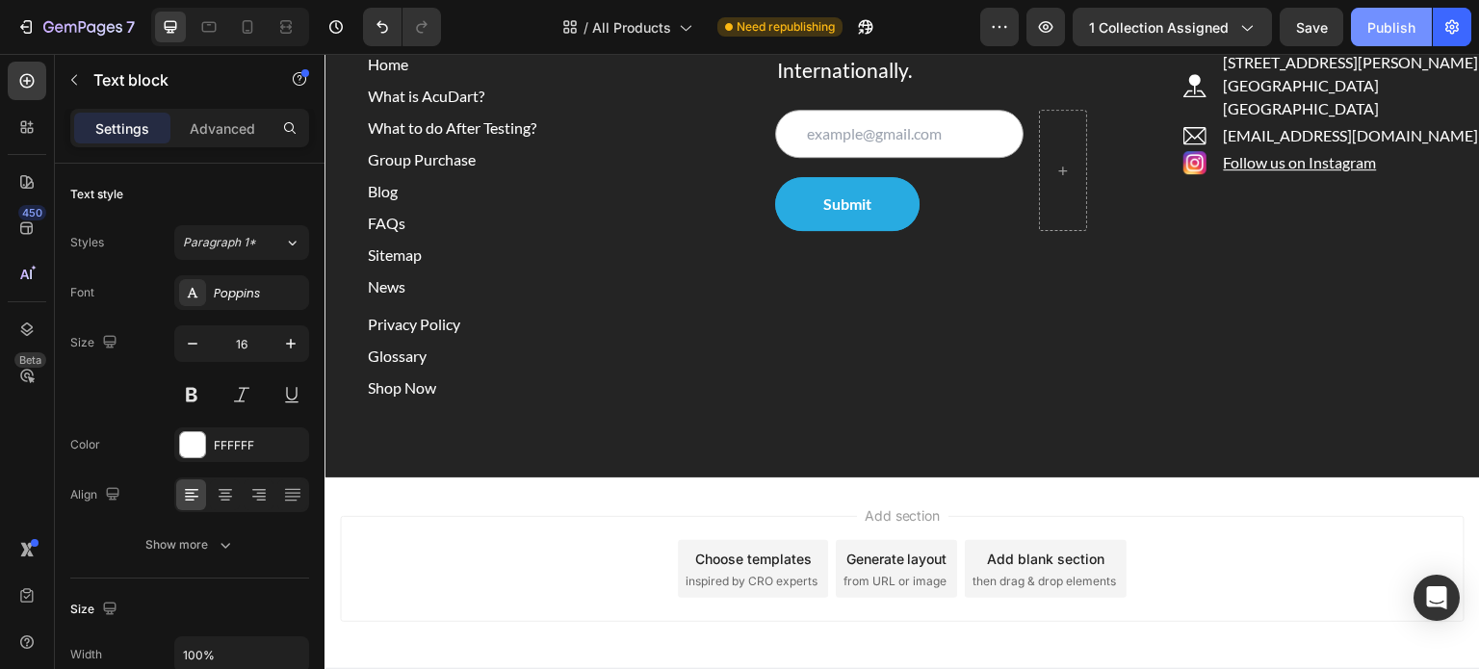
click at [1389, 27] on div "Publish" at bounding box center [1391, 27] width 48 height 20
